Goal: Navigation & Orientation: Find specific page/section

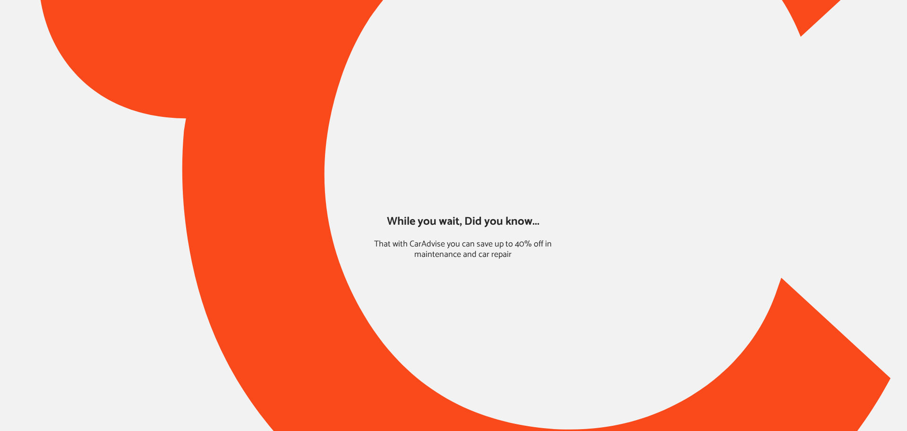
type input "*****"
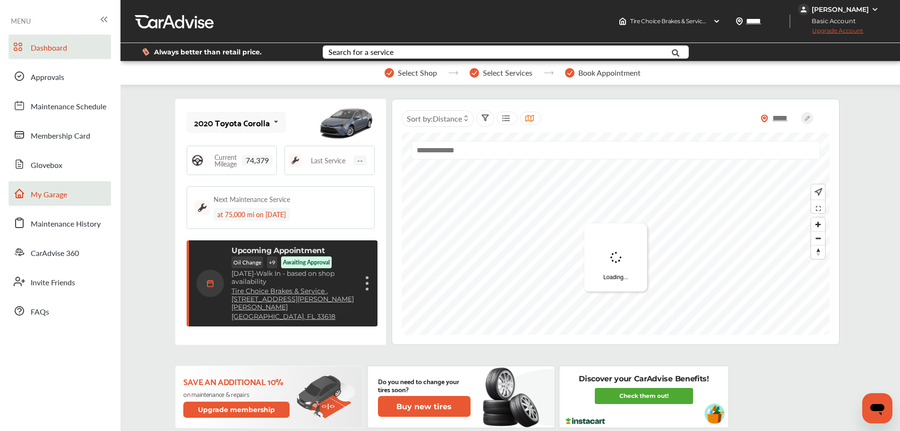
click at [68, 181] on link "My Garage" at bounding box center [60, 193] width 103 height 25
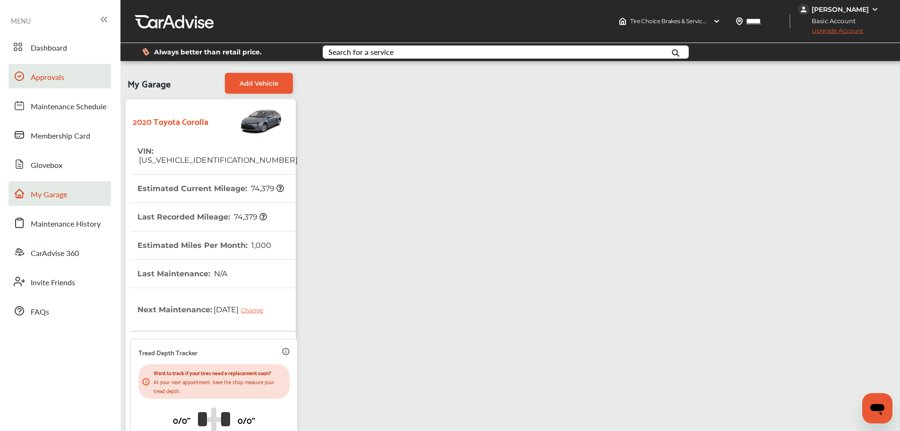
click at [37, 84] on link "Approvals" at bounding box center [60, 76] width 103 height 25
